Goal: Find specific page/section: Find specific page/section

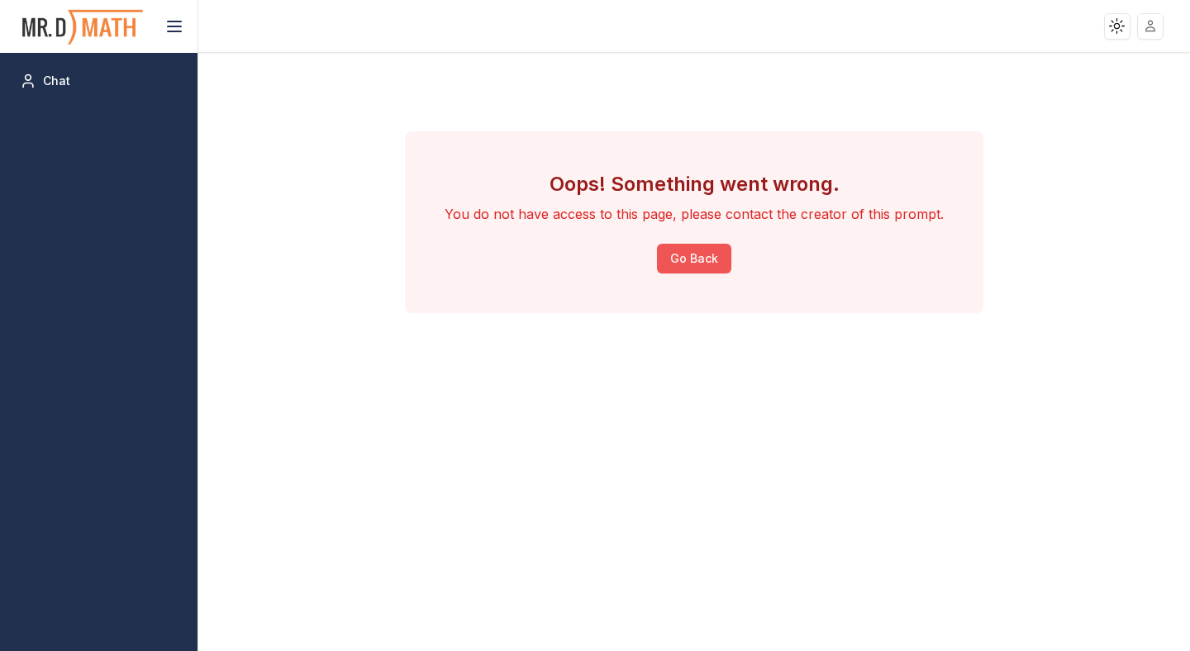
click at [696, 263] on button "Go Back" at bounding box center [694, 259] width 74 height 30
click at [712, 260] on button "Go Back" at bounding box center [694, 259] width 74 height 30
